Goal: Task Accomplishment & Management: Use online tool/utility

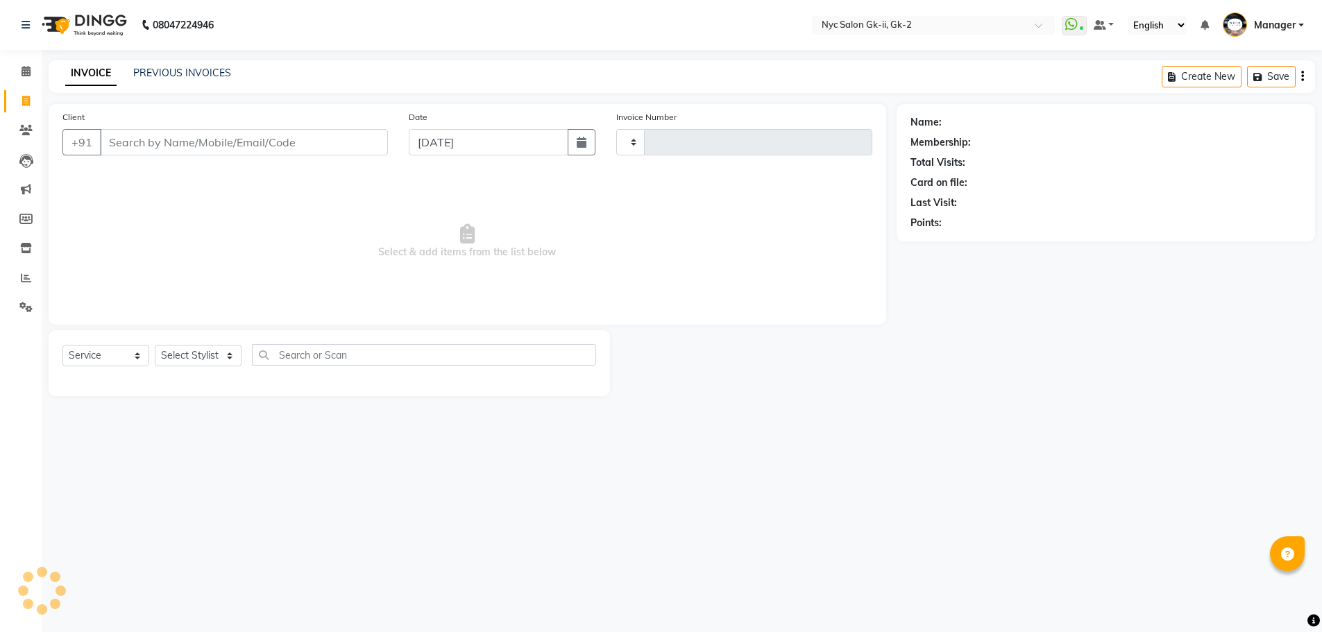
select select "service"
type input "5234"
select select "5936"
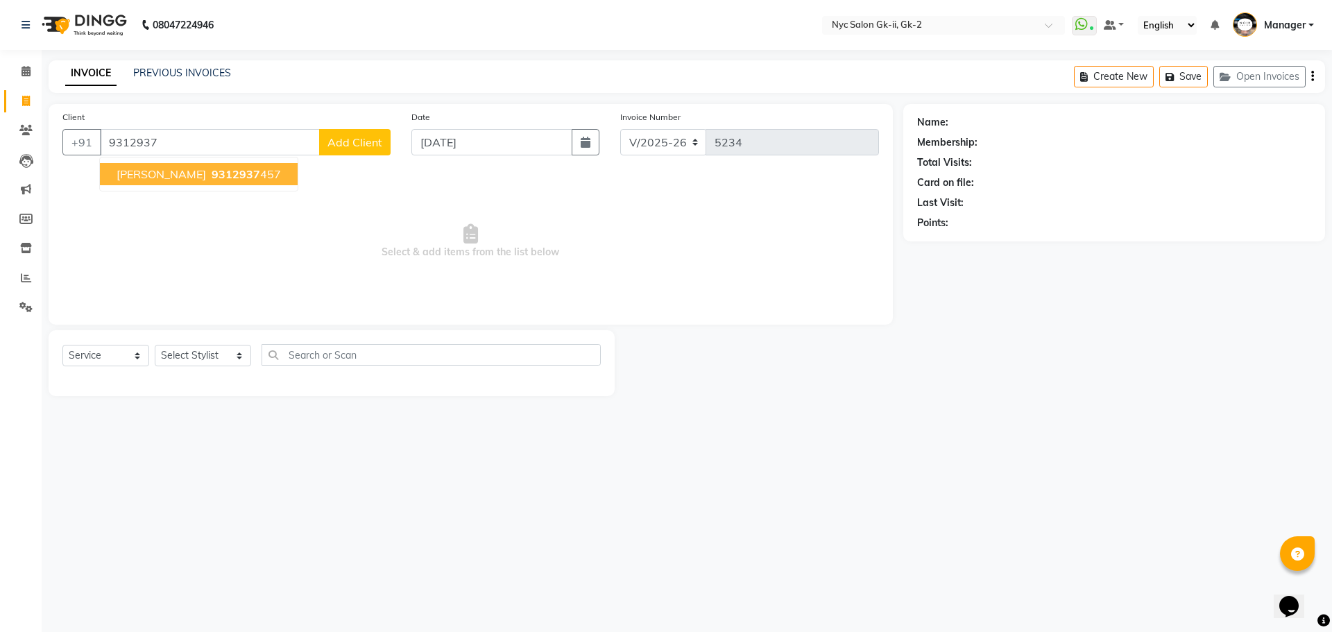
click at [219, 162] on ngb-typeahead-window "[PERSON_NAME][DEMOGRAPHIC_DATA] 9312937 457" at bounding box center [198, 174] width 199 height 35
click at [214, 182] on button "[PERSON_NAME][DEMOGRAPHIC_DATA] 9312937 457" at bounding box center [199, 174] width 198 height 22
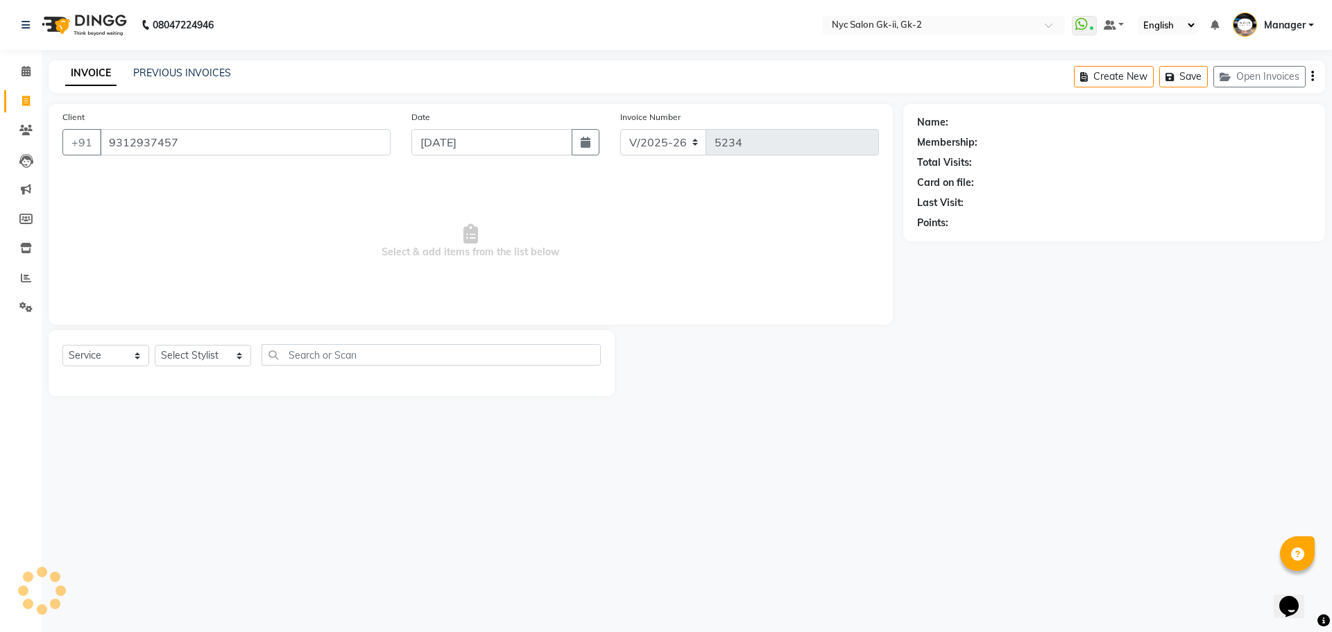
type input "9312937457"
select select "1: Object"
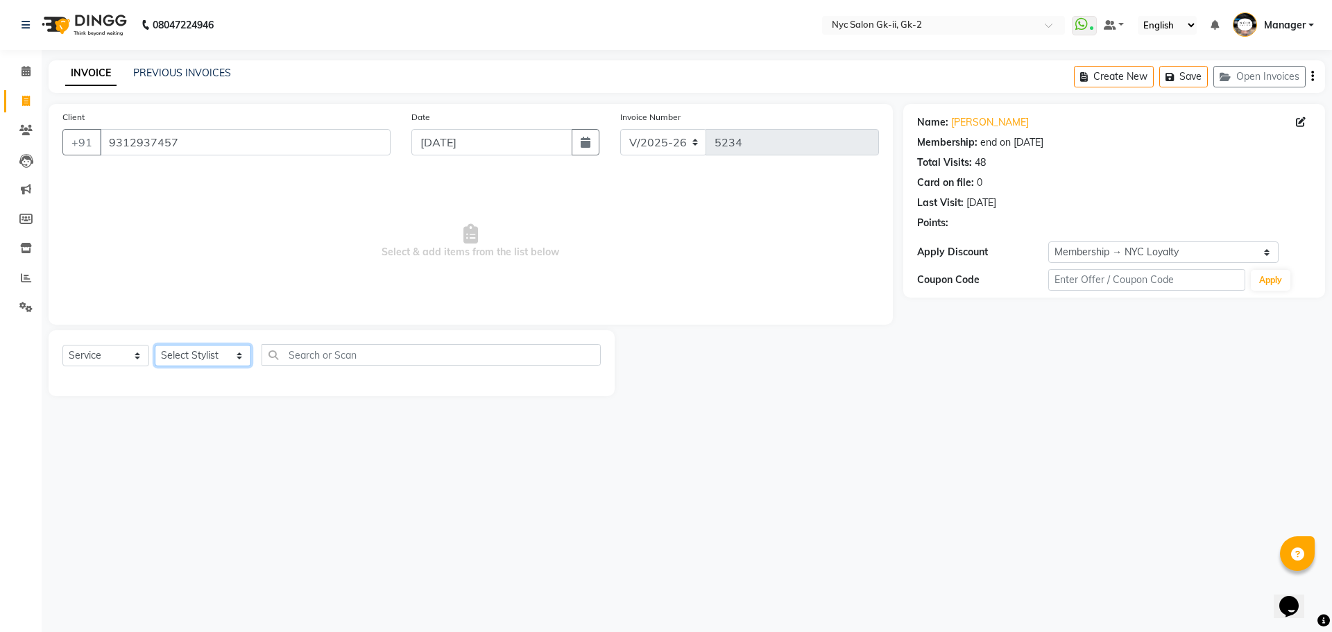
click at [205, 357] on select "Select Stylist AMIR_PDCT aniket_ASST AZAD_ASST [PERSON_NAME] [PERSON_NAME] [PER…" at bounding box center [203, 356] width 96 height 22
select select "42218"
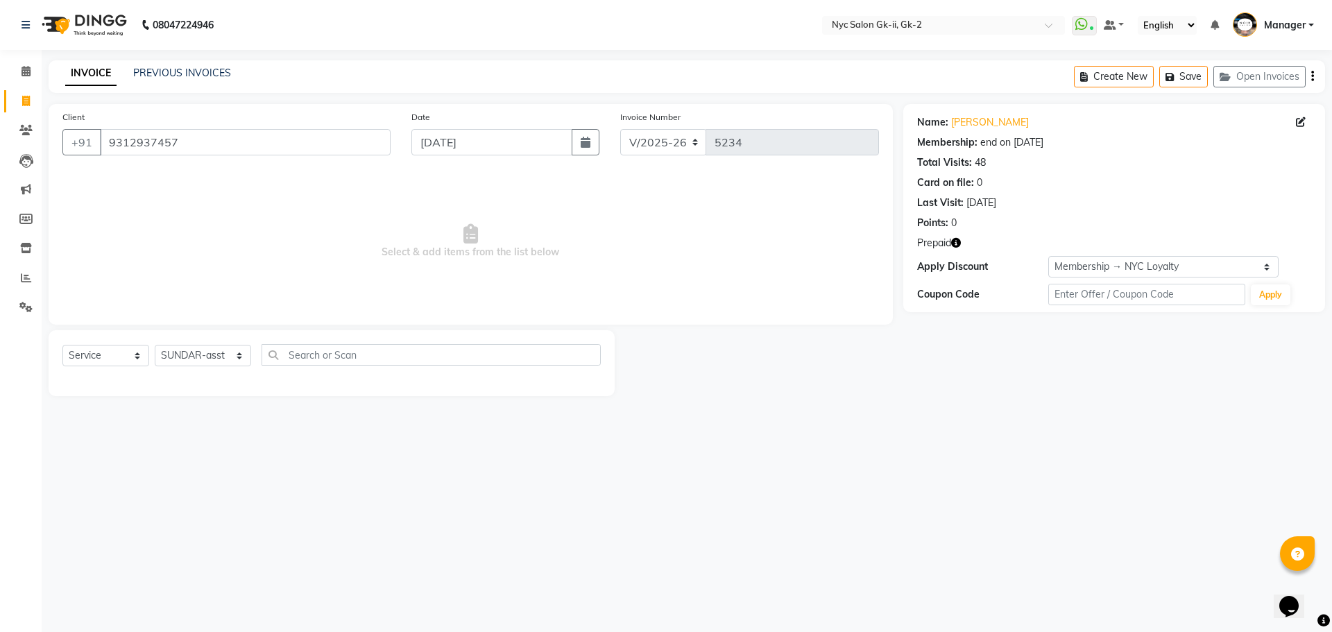
click at [877, 396] on div at bounding box center [759, 363] width 289 height 66
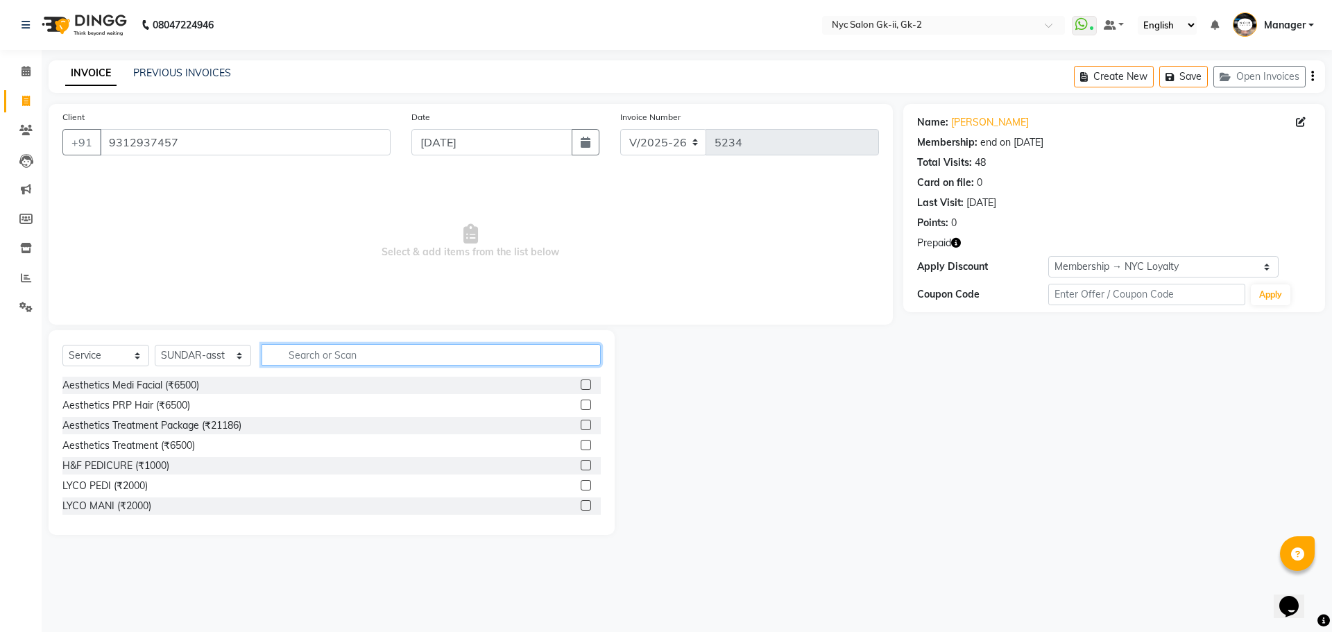
click at [392, 359] on input "text" at bounding box center [432, 355] width 340 height 22
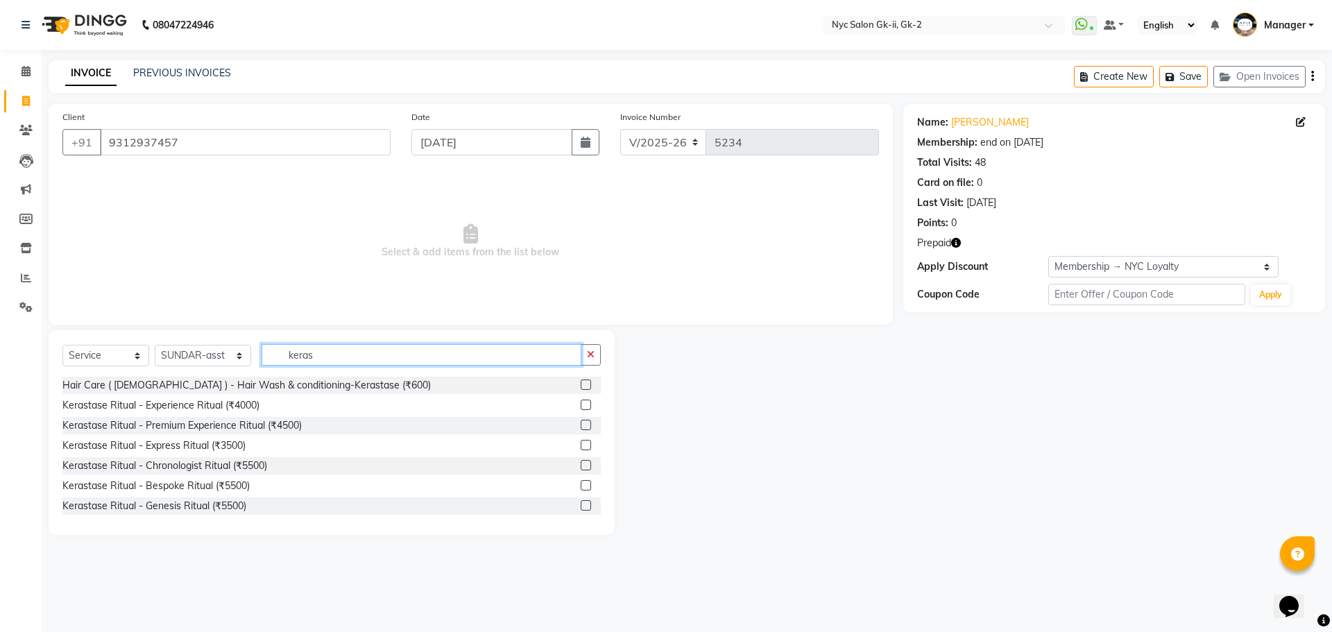
type input "keras"
click at [581, 385] on label at bounding box center [586, 385] width 10 height 10
click at [581, 385] on input "checkbox" at bounding box center [585, 385] width 9 height 9
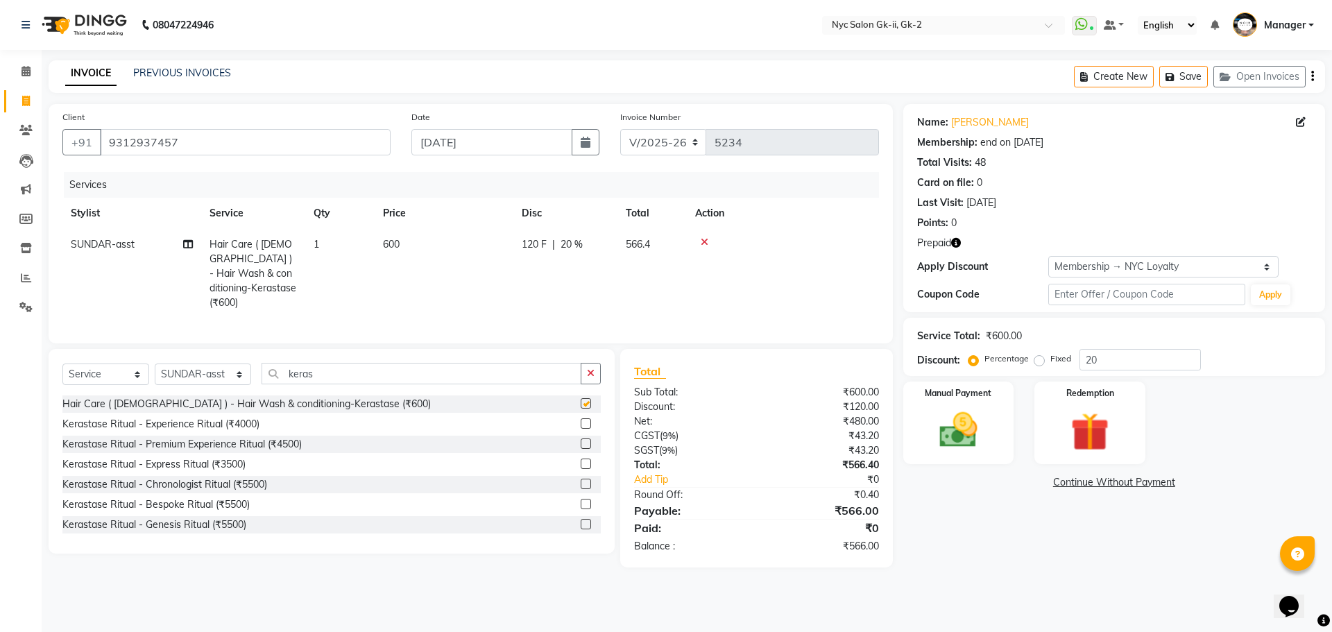
checkbox input "false"
click at [954, 239] on icon "button" at bounding box center [956, 243] width 10 height 10
click at [1056, 551] on div "Name: [PERSON_NAME] Membership: end on [DATE] Total Visits: 48 Card on file: 0 …" at bounding box center [1119, 335] width 432 height 463
click at [1123, 424] on div "Redemption" at bounding box center [1089, 422] width 115 height 85
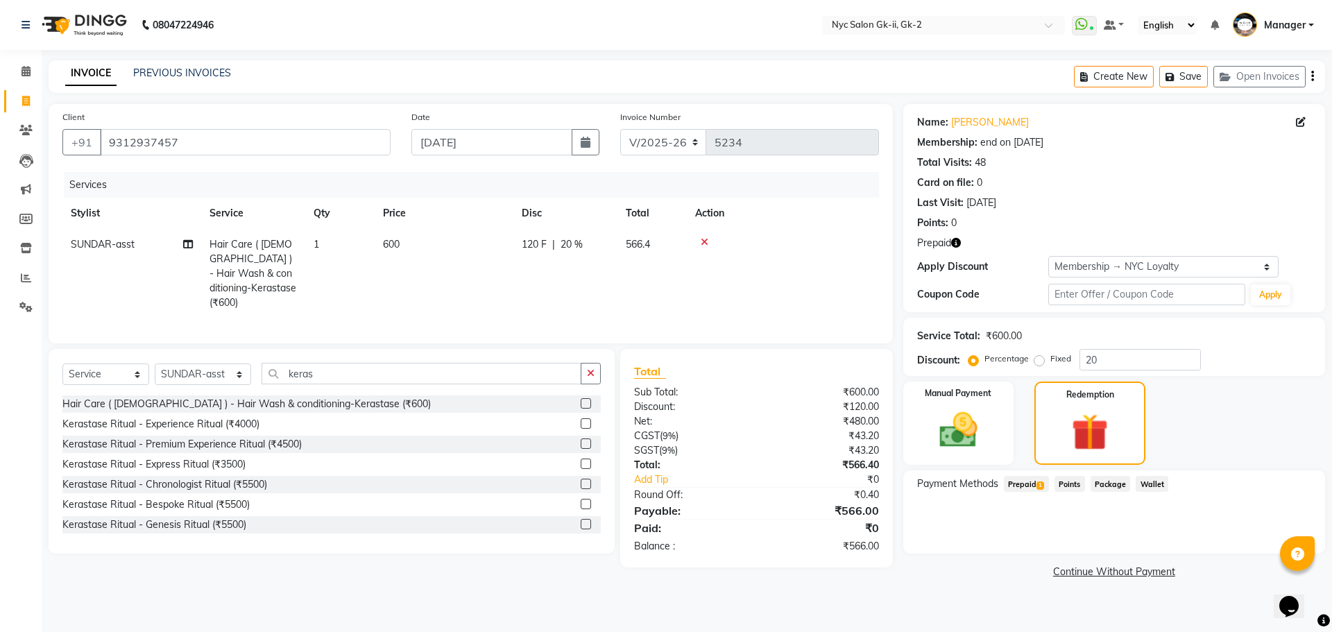
click at [1020, 479] on span "Prepaid 1" at bounding box center [1026, 484] width 45 height 16
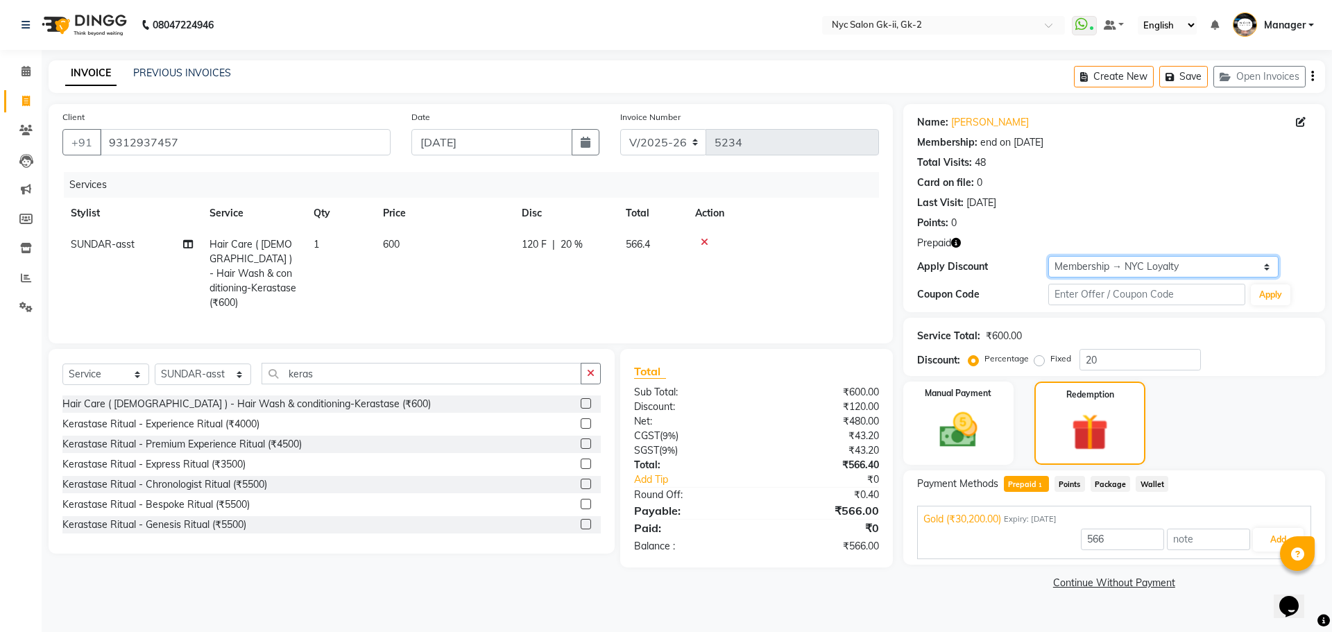
click at [1198, 266] on select "Select Membership → [GEOGRAPHIC_DATA] Loyalty" at bounding box center [1163, 267] width 230 height 22
select select "0:"
click at [1048, 256] on select "Select Membership → [GEOGRAPHIC_DATA] Loyalty" at bounding box center [1163, 267] width 230 height 22
type input "0"
click at [1023, 481] on span "Prepaid 1" at bounding box center [1026, 484] width 45 height 16
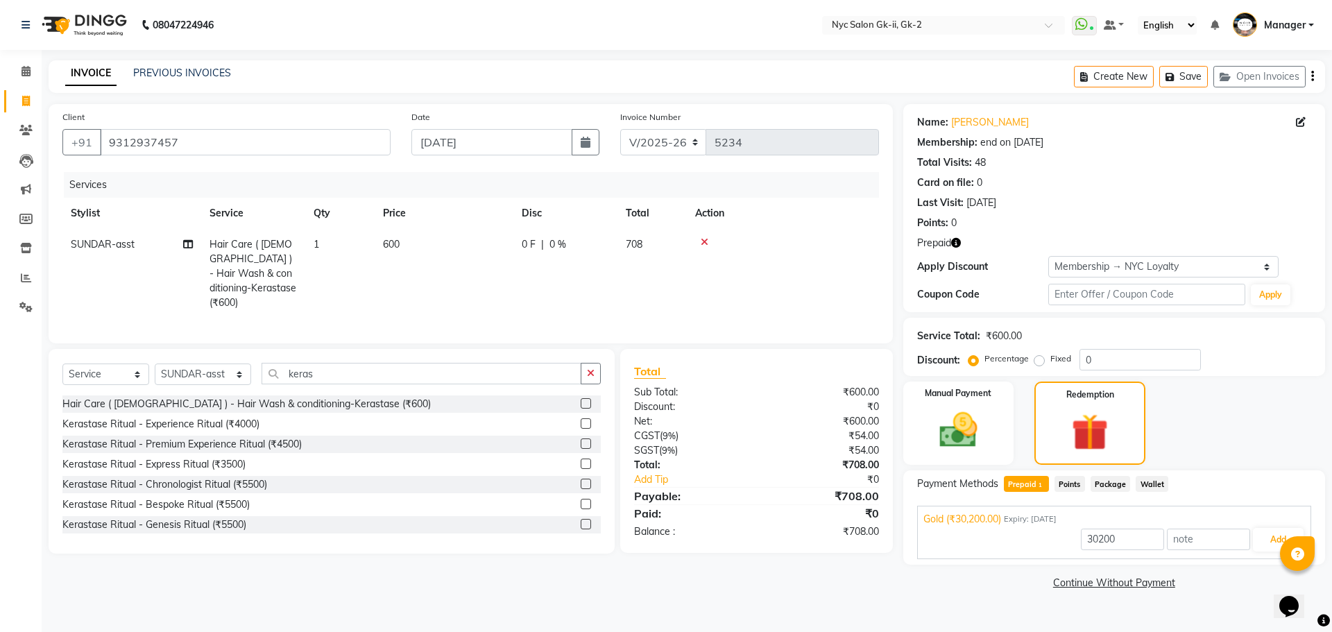
type input "708"
click at [1264, 534] on button "Add" at bounding box center [1278, 540] width 51 height 24
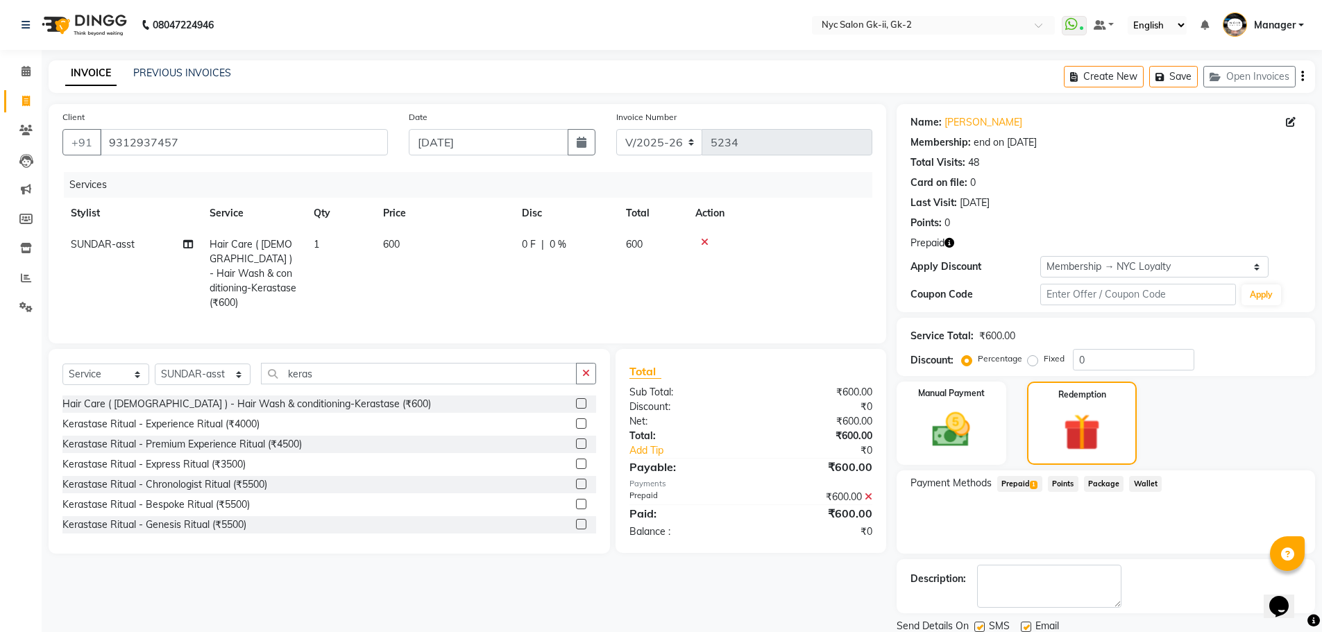
scroll to position [49, 0]
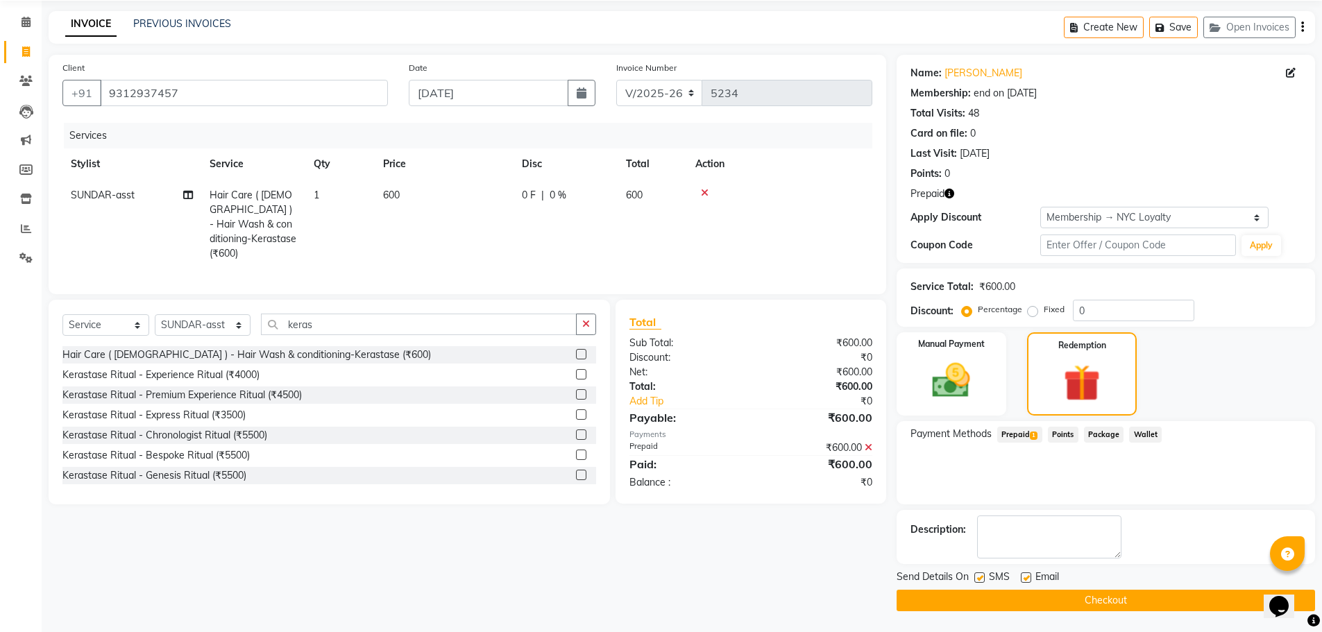
click at [1102, 591] on button "Checkout" at bounding box center [1105, 601] width 418 height 22
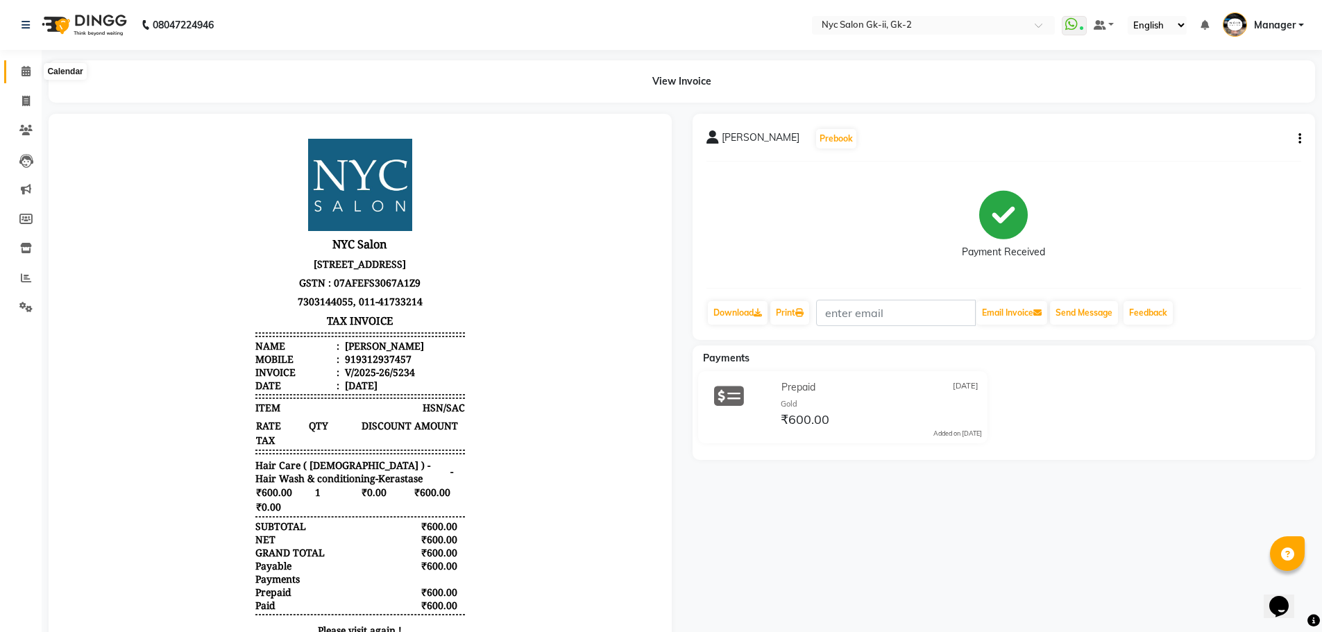
click at [28, 71] on icon at bounding box center [26, 71] width 9 height 10
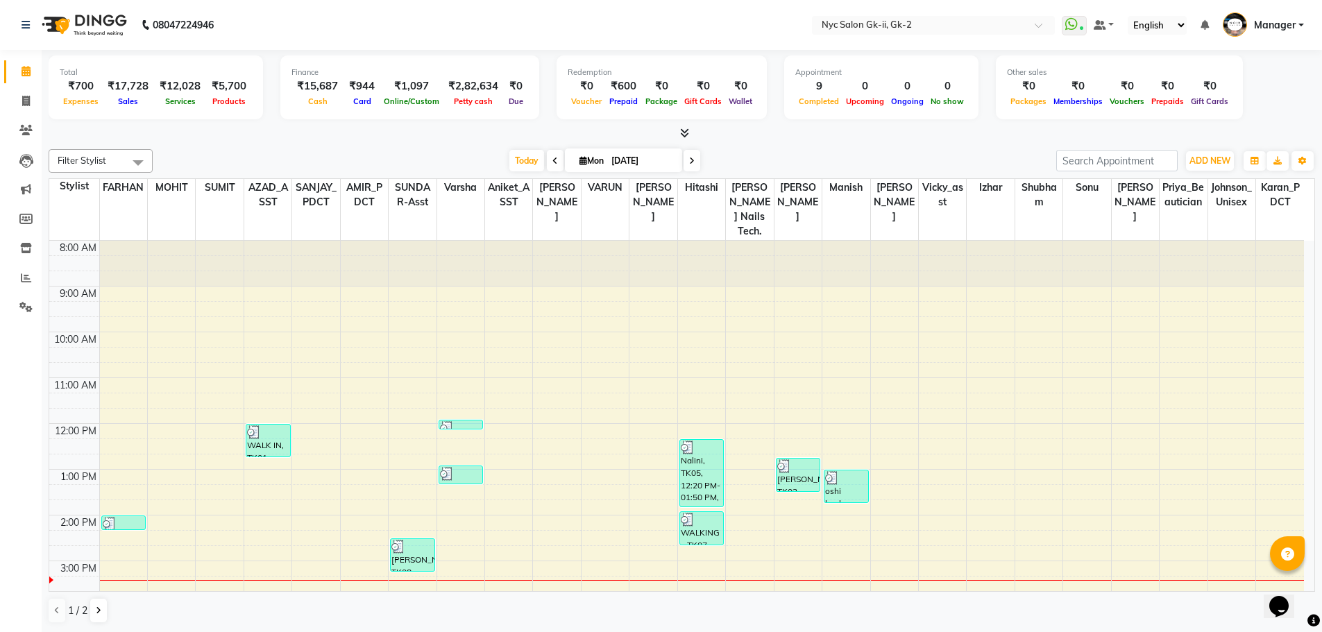
click at [382, 169] on div "[DATE] [DATE]" at bounding box center [604, 161] width 889 height 21
drag, startPoint x: 239, startPoint y: 159, endPoint x: 382, endPoint y: 2, distance: 211.7
click at [243, 157] on div "[DATE] [DATE]" at bounding box center [604, 161] width 889 height 21
click at [17, 274] on span at bounding box center [26, 279] width 24 height 16
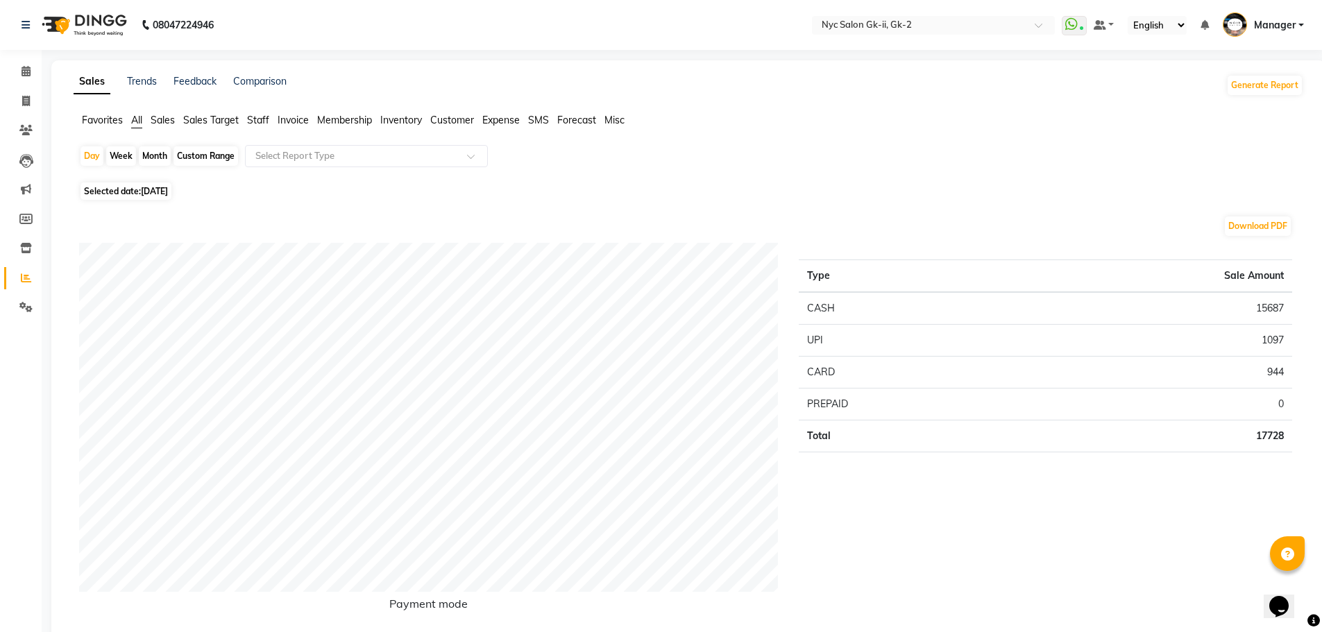
click at [493, 124] on span "Expense" at bounding box center [500, 120] width 37 height 12
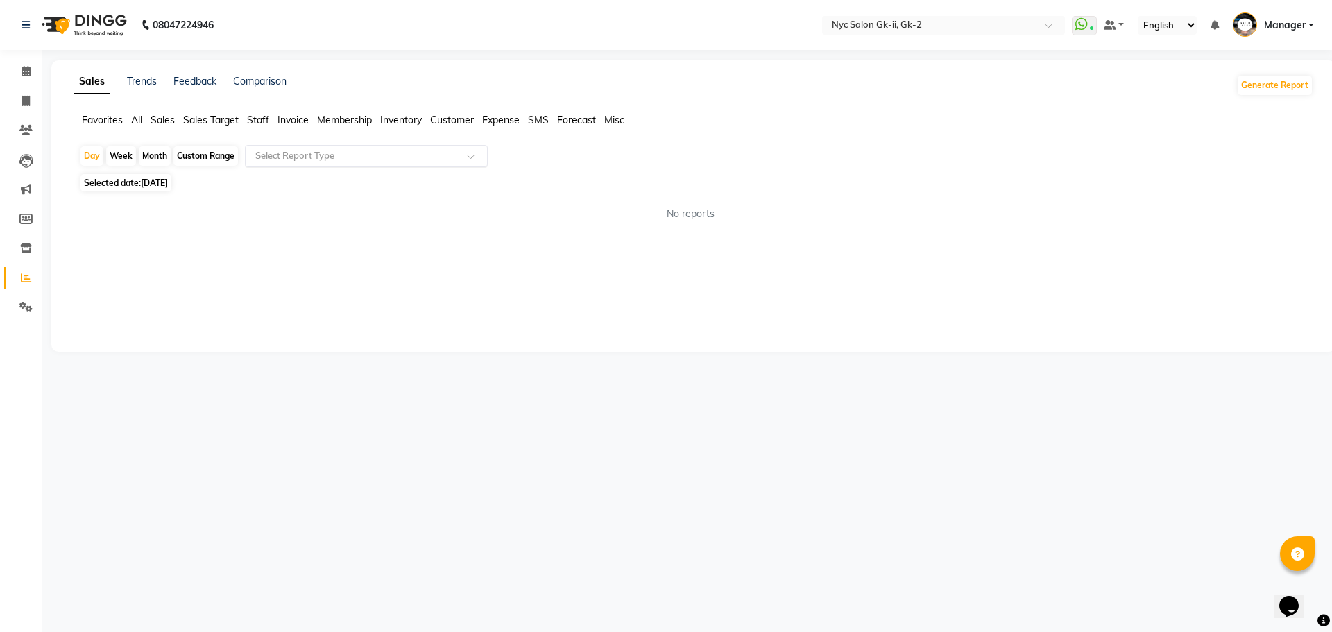
click at [448, 150] on input "text" at bounding box center [353, 156] width 200 height 14
click at [434, 161] on input "text" at bounding box center [353, 156] width 200 height 14
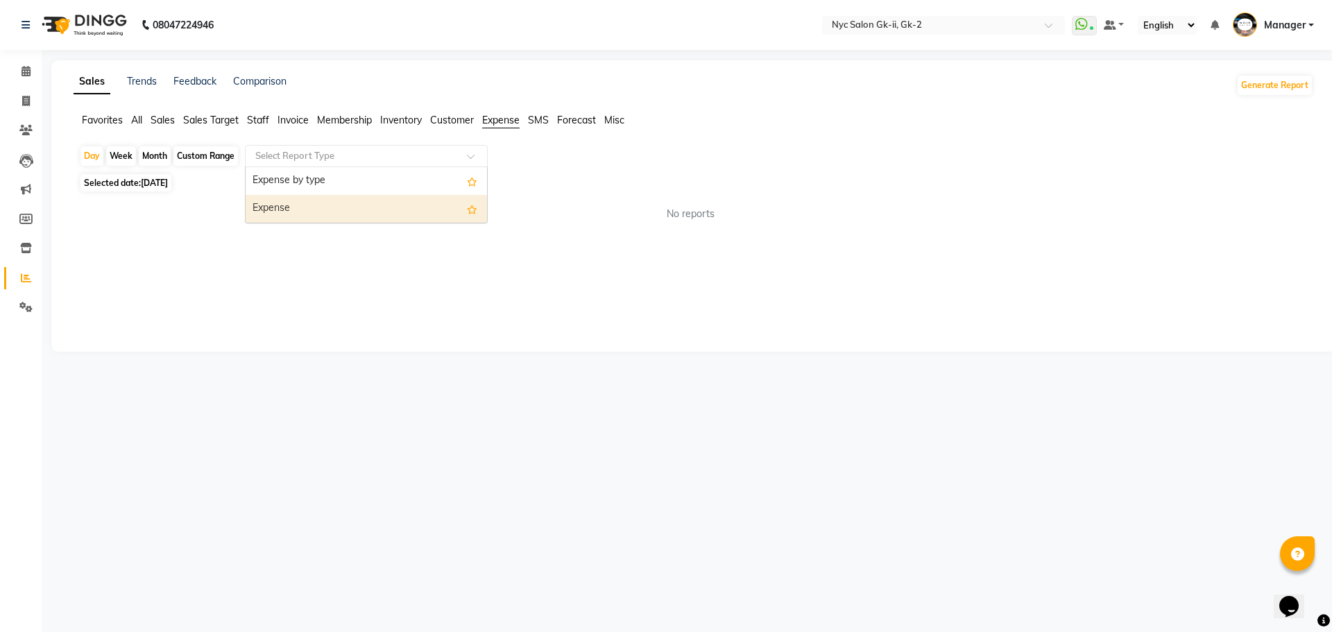
click at [361, 206] on div "Expense" at bounding box center [366, 209] width 241 height 28
select select "full_report"
select select "csv"
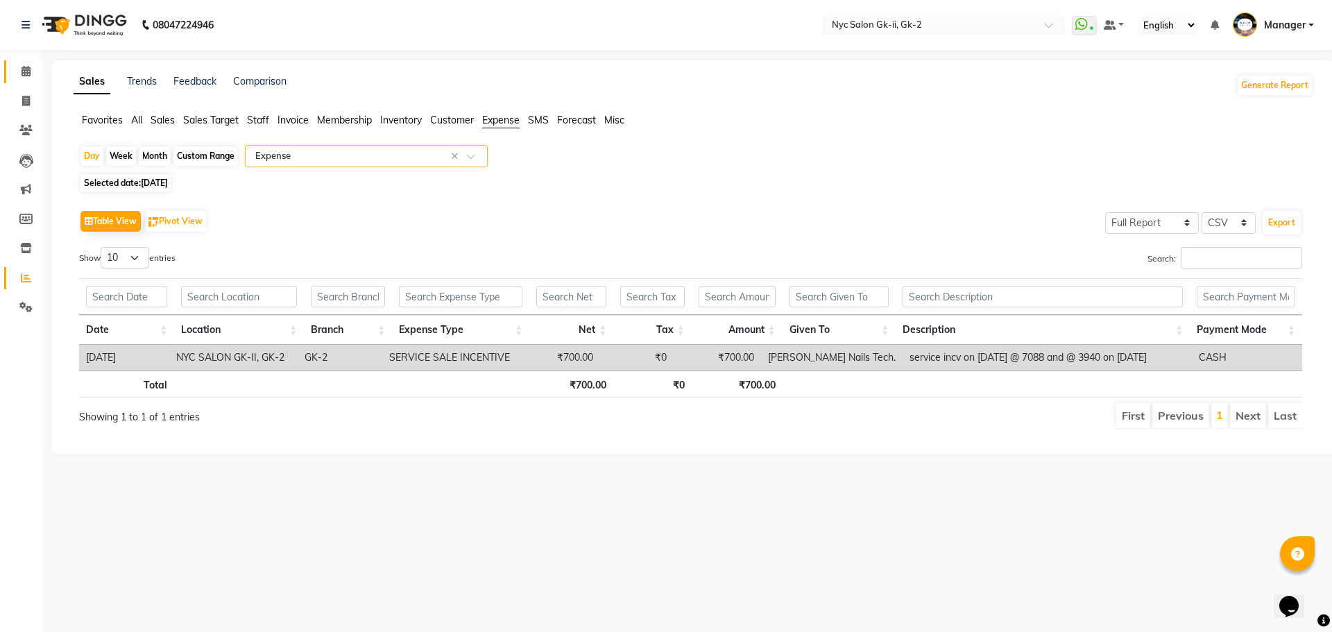
click at [29, 80] on link "Calendar" at bounding box center [20, 71] width 33 height 23
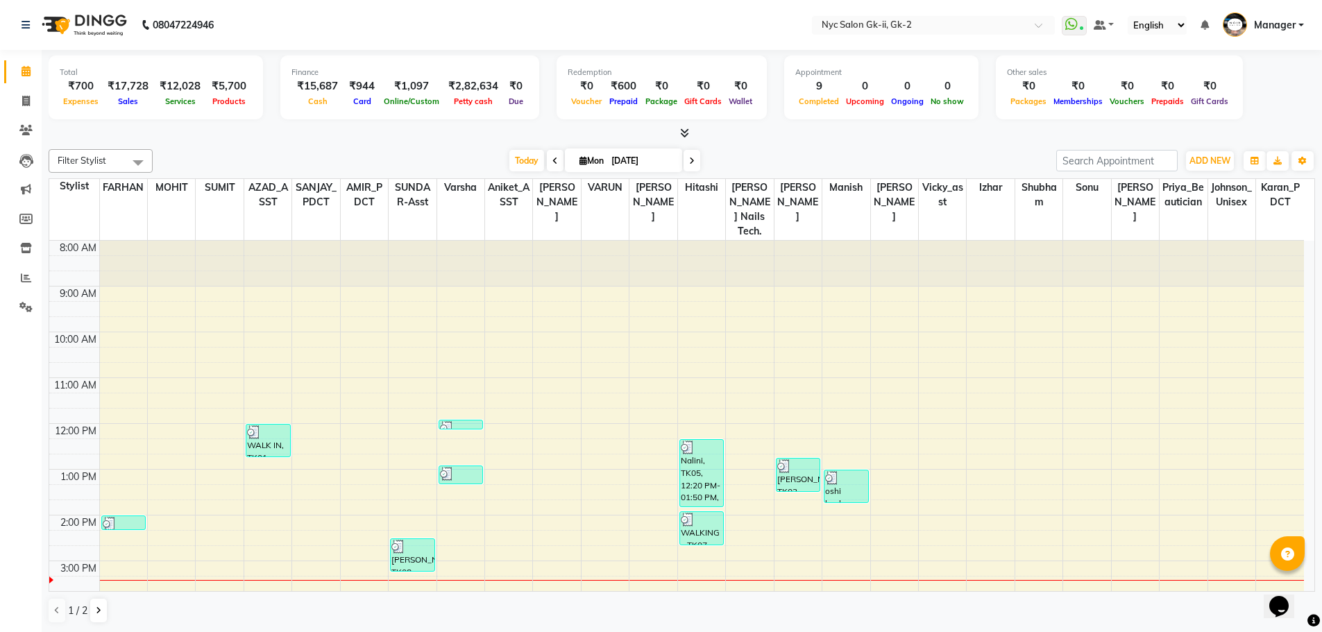
click at [288, 160] on div "[DATE] [DATE]" at bounding box center [604, 161] width 889 height 21
